Goal: Task Accomplishment & Management: Manage account settings

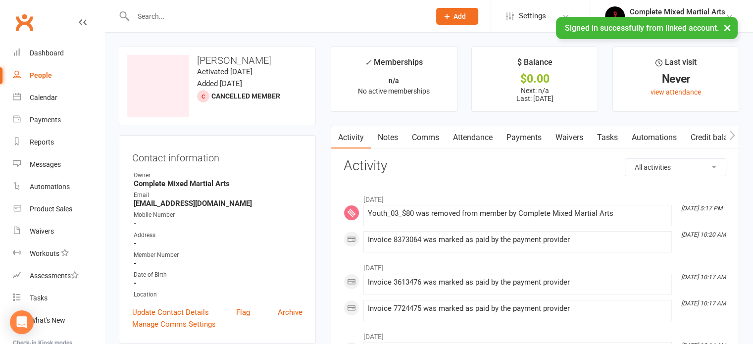
click at [192, 9] on input "text" at bounding box center [276, 16] width 293 height 14
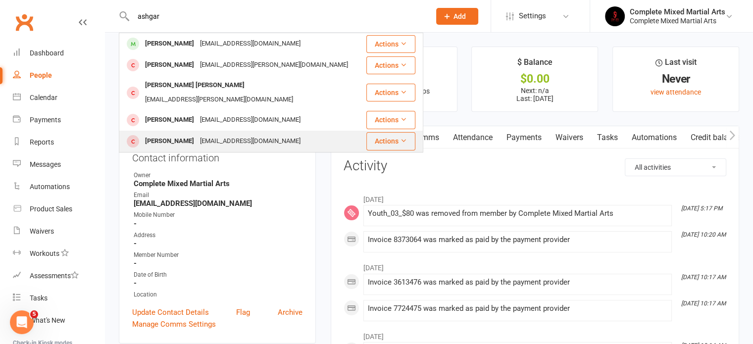
type input "ashgar"
click at [163, 134] on div "[PERSON_NAME]" at bounding box center [169, 141] width 55 height 14
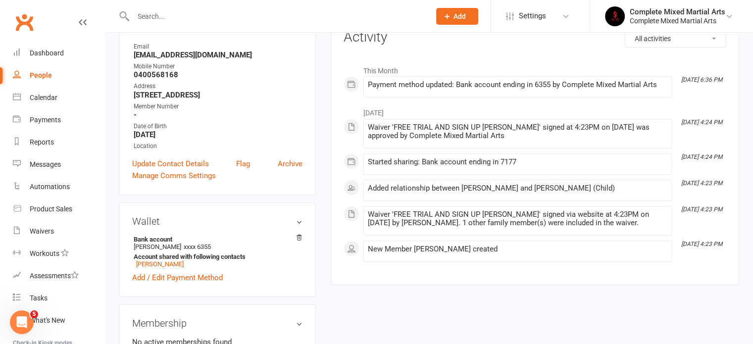
scroll to position [133, 0]
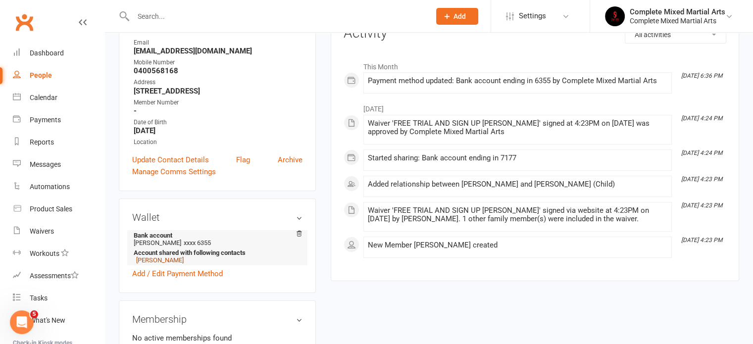
click at [166, 261] on link "[PERSON_NAME]" at bounding box center [160, 259] width 48 height 7
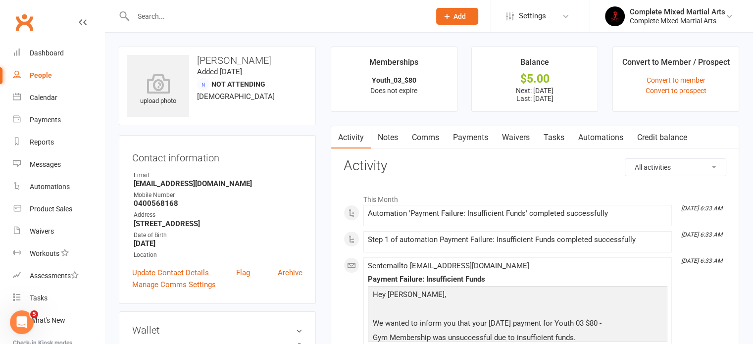
click at [471, 140] on link "Payments" at bounding box center [470, 137] width 49 height 23
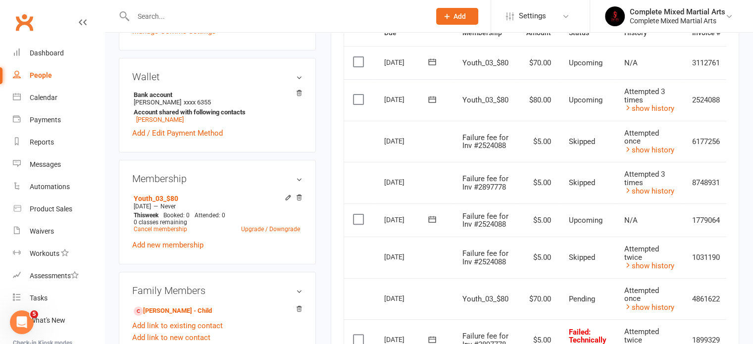
scroll to position [8, 0]
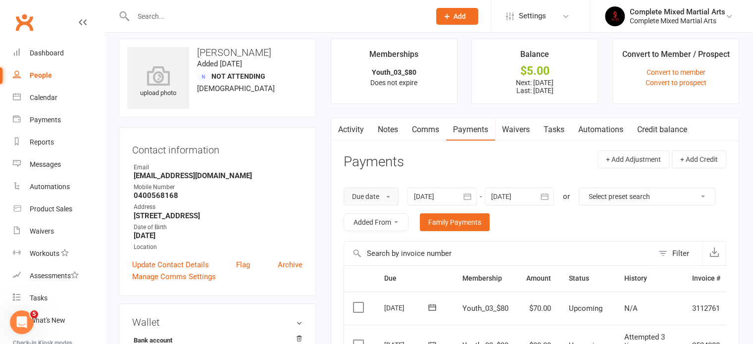
click at [392, 196] on button "Due date" at bounding box center [370, 197] width 55 height 18
click at [437, 197] on div at bounding box center [441, 197] width 69 height 18
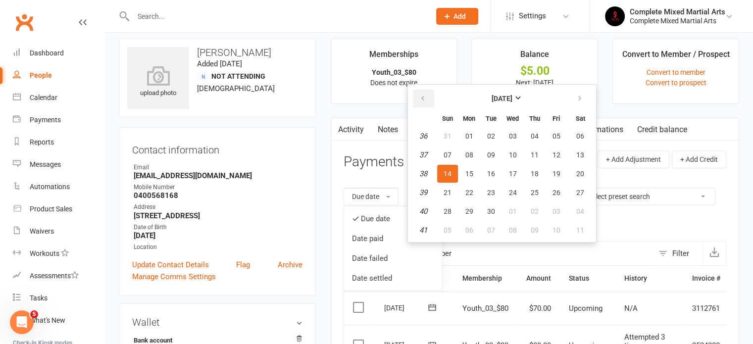
click at [430, 97] on button "button" at bounding box center [423, 99] width 21 height 18
click at [462, 168] on button "16" at bounding box center [469, 174] width 21 height 18
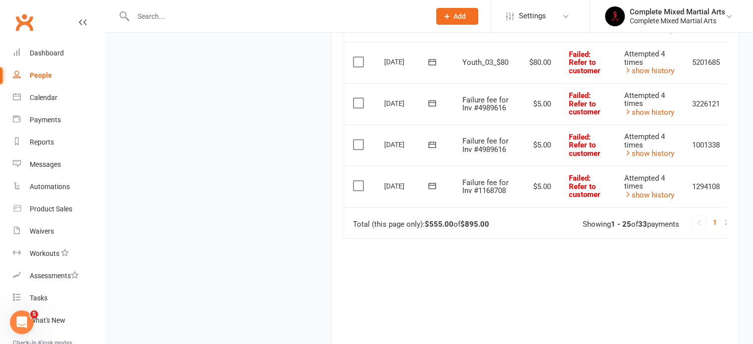
scroll to position [1112, 0]
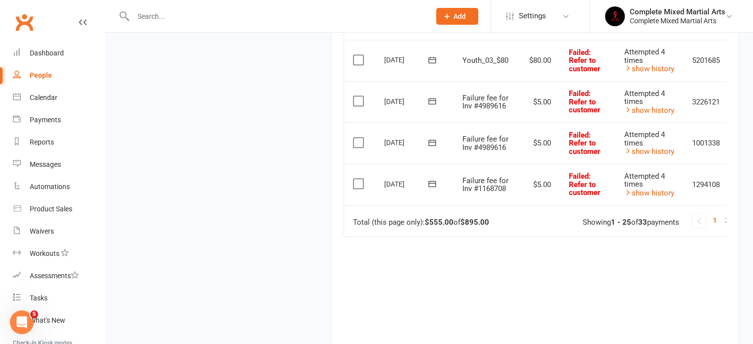
click at [524, 228] on td "Total (this page only): $555.00 of $895.00 1 2 Showing 1 - 25 of 33 payments" at bounding box center [551, 220] width 415 height 31
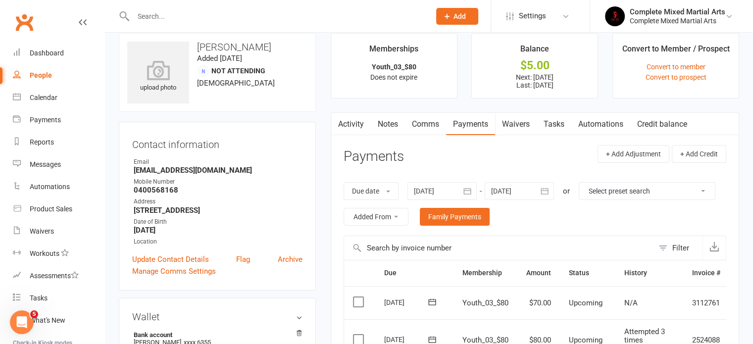
scroll to position [13, 0]
click at [436, 193] on div at bounding box center [441, 192] width 69 height 18
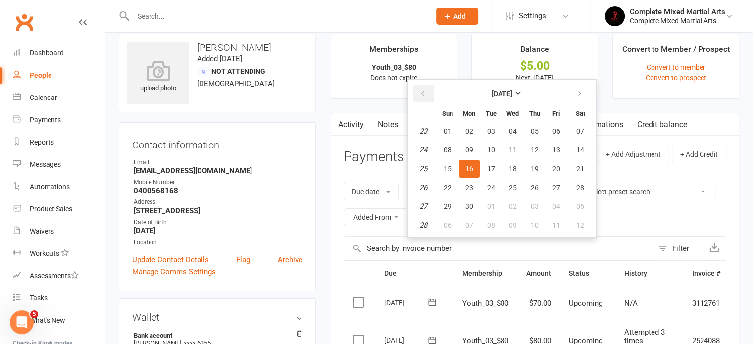
click at [428, 93] on button "button" at bounding box center [423, 94] width 21 height 18
click at [427, 183] on em "21" at bounding box center [423, 187] width 8 height 9
click at [424, 202] on em "22" at bounding box center [423, 206] width 8 height 9
click at [455, 205] on button "25" at bounding box center [447, 206] width 21 height 18
type input "[DATE]"
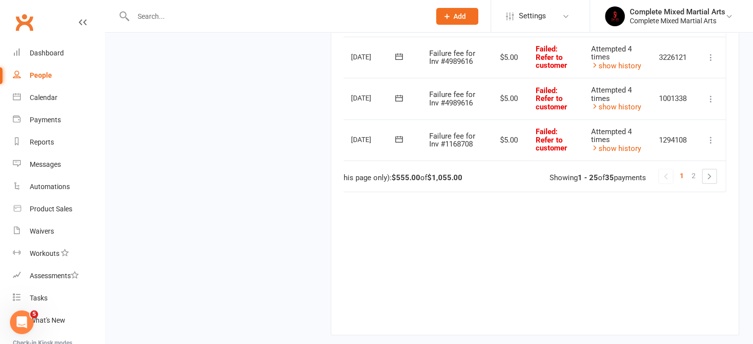
scroll to position [1156, 0]
click at [710, 169] on ul "1 2" at bounding box center [687, 176] width 58 height 15
click at [709, 170] on link at bounding box center [709, 176] width 14 height 14
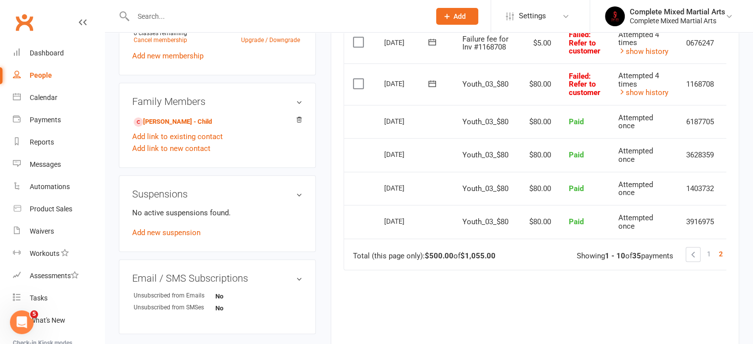
scroll to position [443, 0]
click at [689, 249] on link at bounding box center [693, 254] width 14 height 14
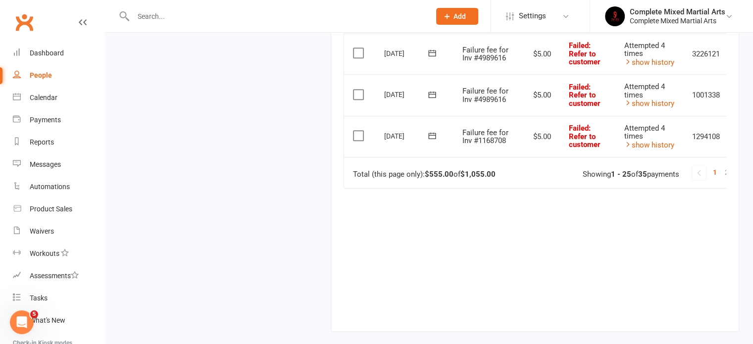
scroll to position [1163, 0]
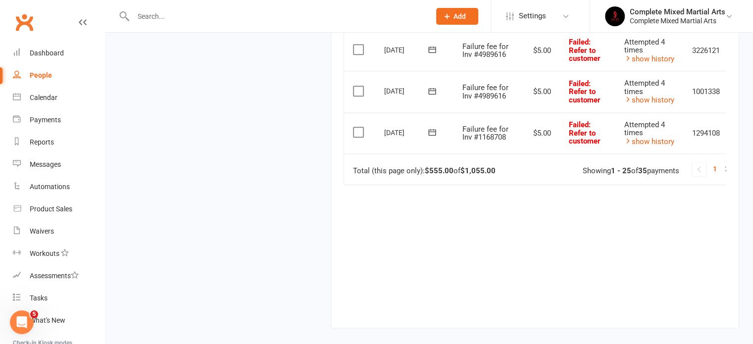
click at [699, 162] on link at bounding box center [699, 169] width 14 height 14
click at [702, 162] on link at bounding box center [699, 169] width 14 height 14
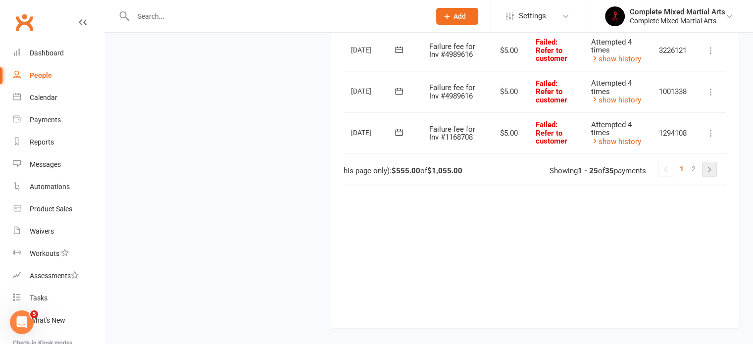
click at [711, 164] on link at bounding box center [709, 169] width 14 height 14
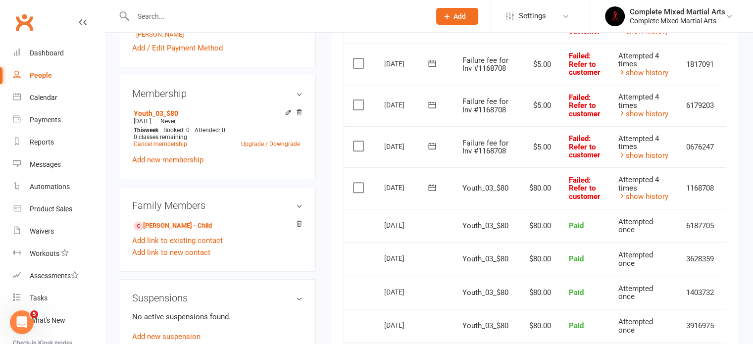
scroll to position [339, 0]
